Goal: Task Accomplishment & Management: Understand process/instructions

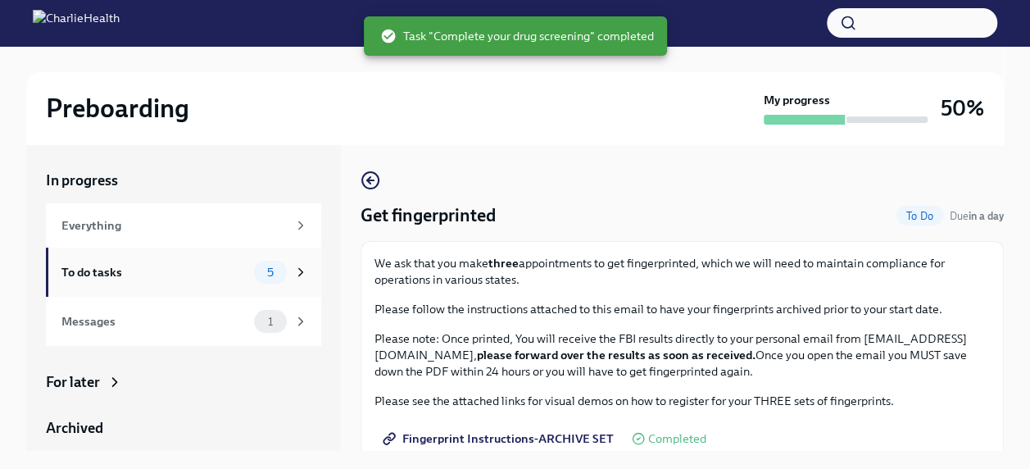
click at [118, 266] on div "To do tasks" at bounding box center [154, 272] width 186 height 18
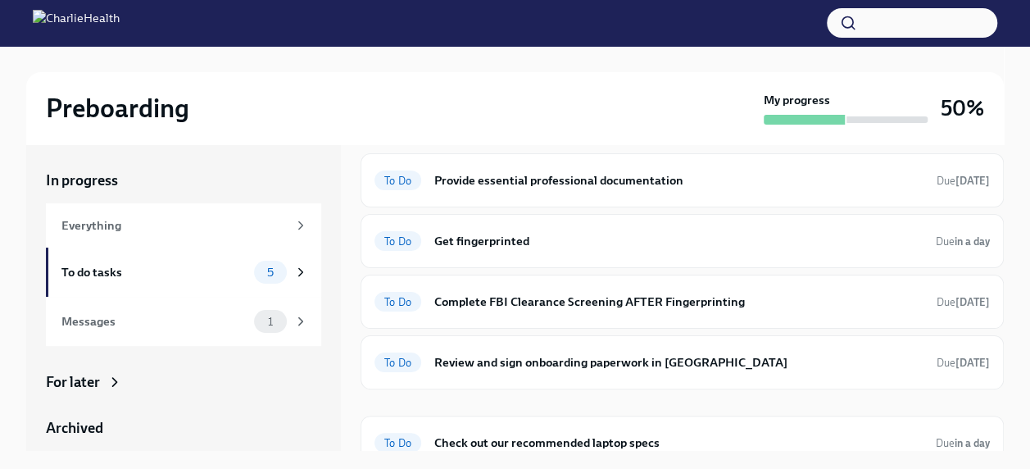
scroll to position [66, 0]
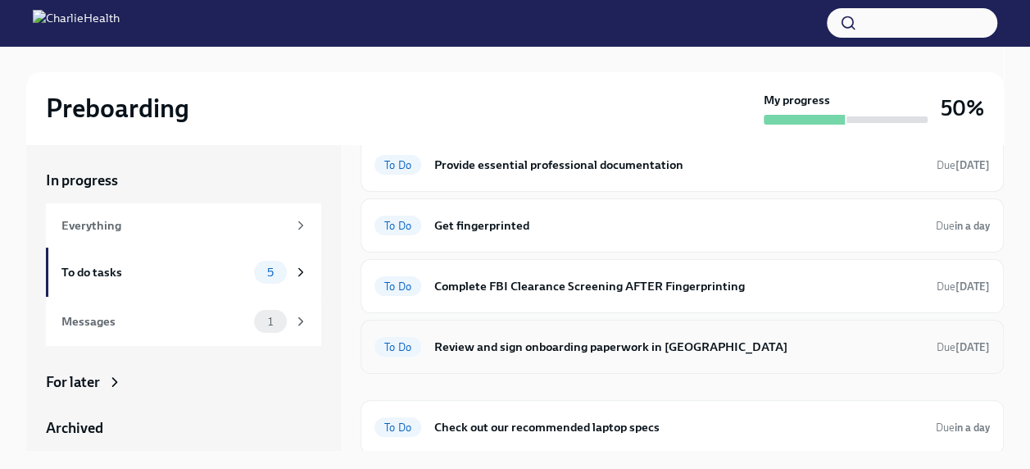
click at [598, 338] on h6 "Review and sign onboarding paperwork in [GEOGRAPHIC_DATA]" at bounding box center [678, 347] width 489 height 18
